Goal: Navigation & Orientation: Find specific page/section

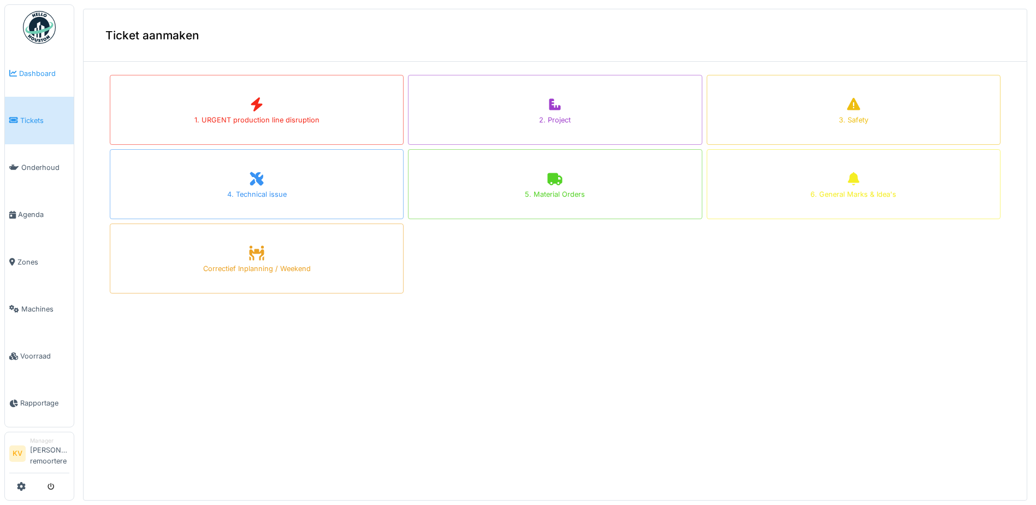
click at [39, 76] on span "Dashboard" at bounding box center [44, 73] width 50 height 10
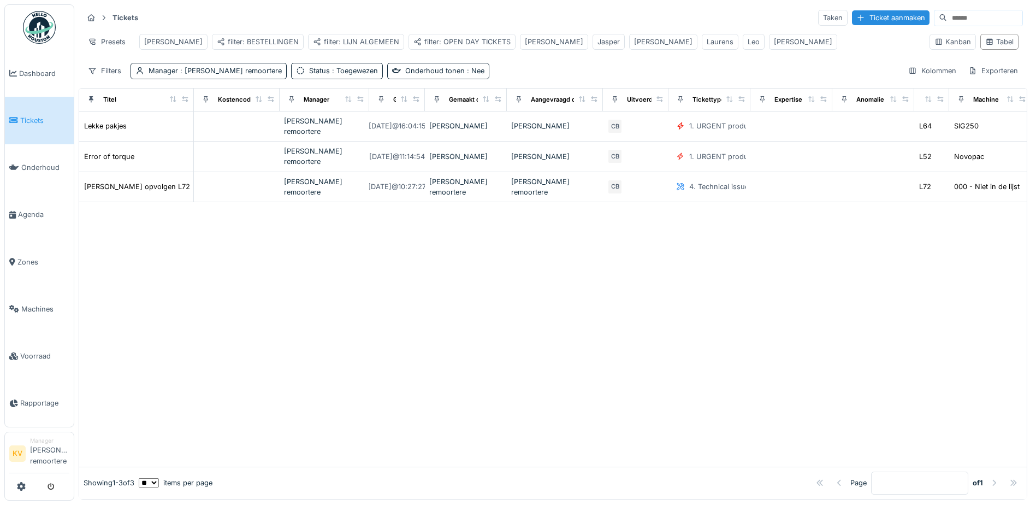
click at [51, 120] on span "Tickets" at bounding box center [44, 120] width 49 height 10
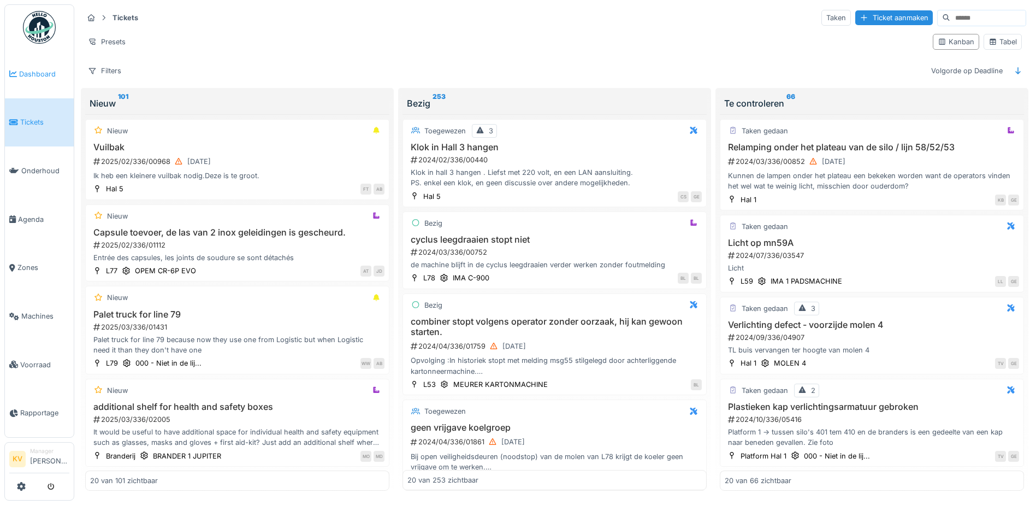
click at [29, 69] on span "Dashboard" at bounding box center [44, 74] width 50 height 10
